Goal: Task Accomplishment & Management: Use online tool/utility

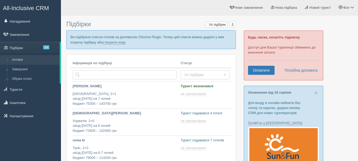
click at [113, 40] on p "Ви підібрали список готелів за допомогою Chrome Plugin. Тепер цей список можна …" at bounding box center [151, 39] width 170 height 19
click at [113, 43] on link "створити нову" at bounding box center [114, 42] width 23 height 4
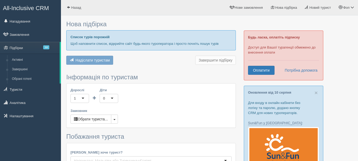
type input "7"
type input "61000"
type input "80300"
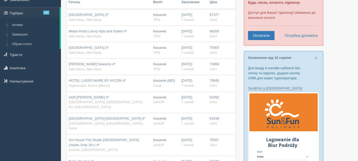
scroll to position [26, 0]
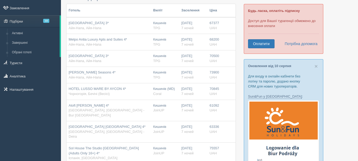
click at [155, 69] on td "Кишинів TPG" at bounding box center [165, 75] width 28 height 16
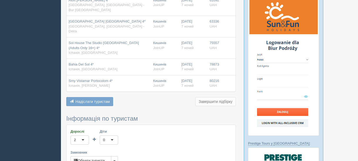
scroll to position [132, 0]
